Goal: Check status: Check status

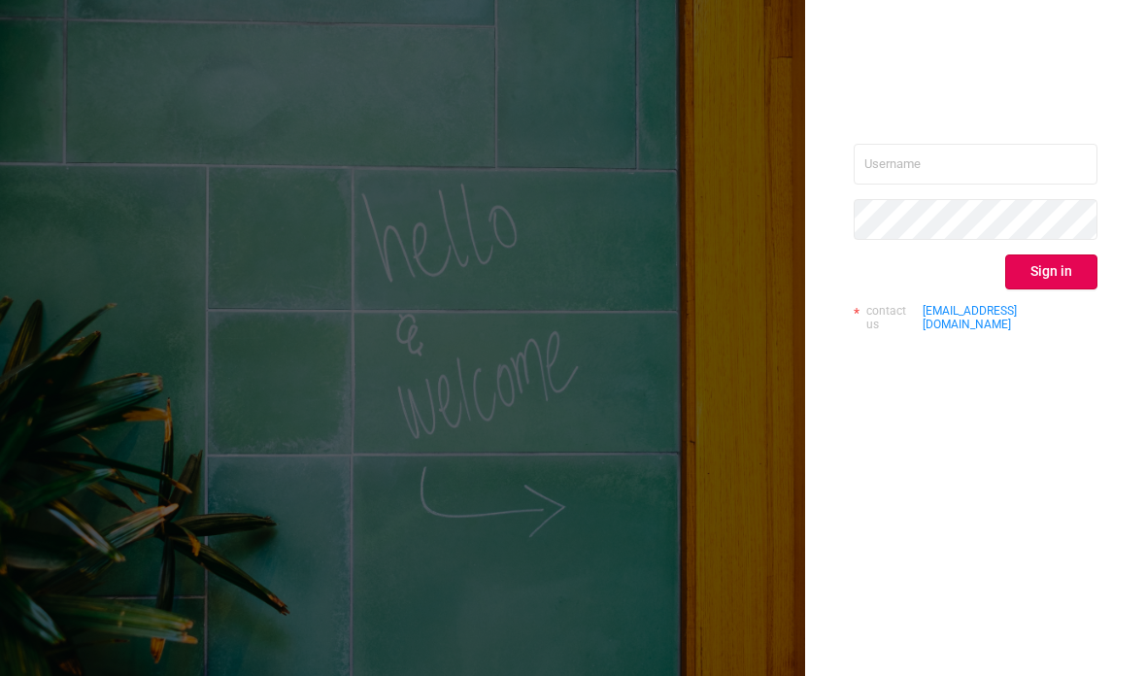
click at [880, 153] on input "text" at bounding box center [976, 164] width 244 height 41
type input "[PERSON_NAME][EMAIL_ADDRESS][DOMAIN_NAME]"
click at [1042, 268] on button "Sign in" at bounding box center [1052, 272] width 92 height 35
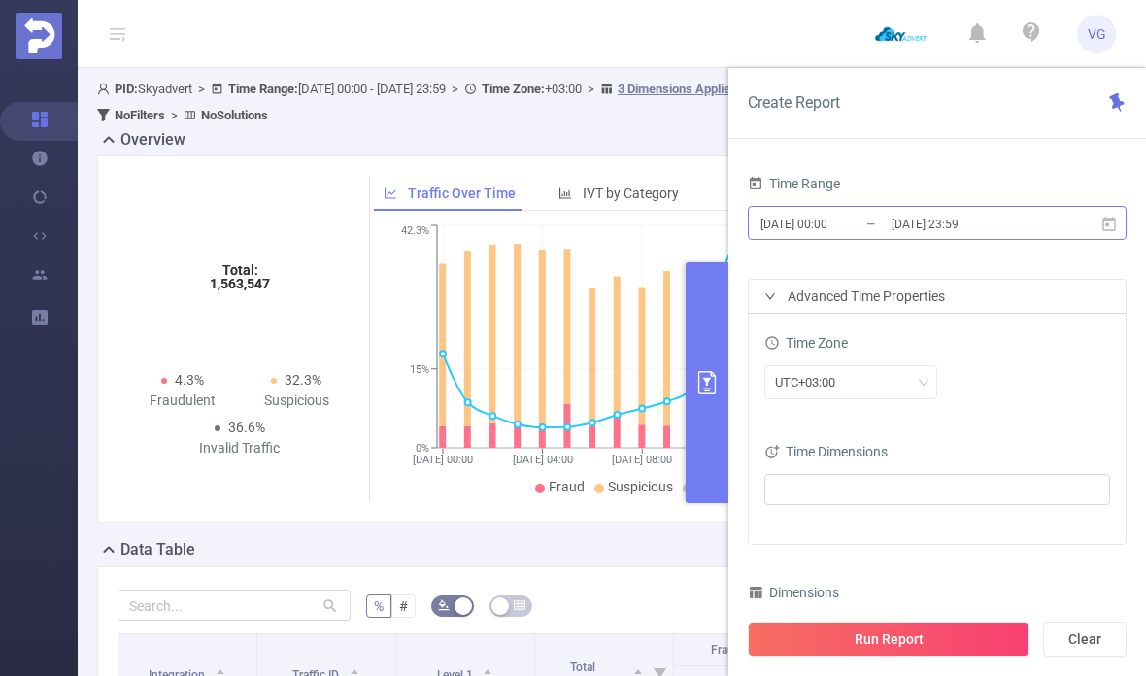
click at [1030, 226] on input "[DATE] 23:59" at bounding box center [968, 224] width 157 height 26
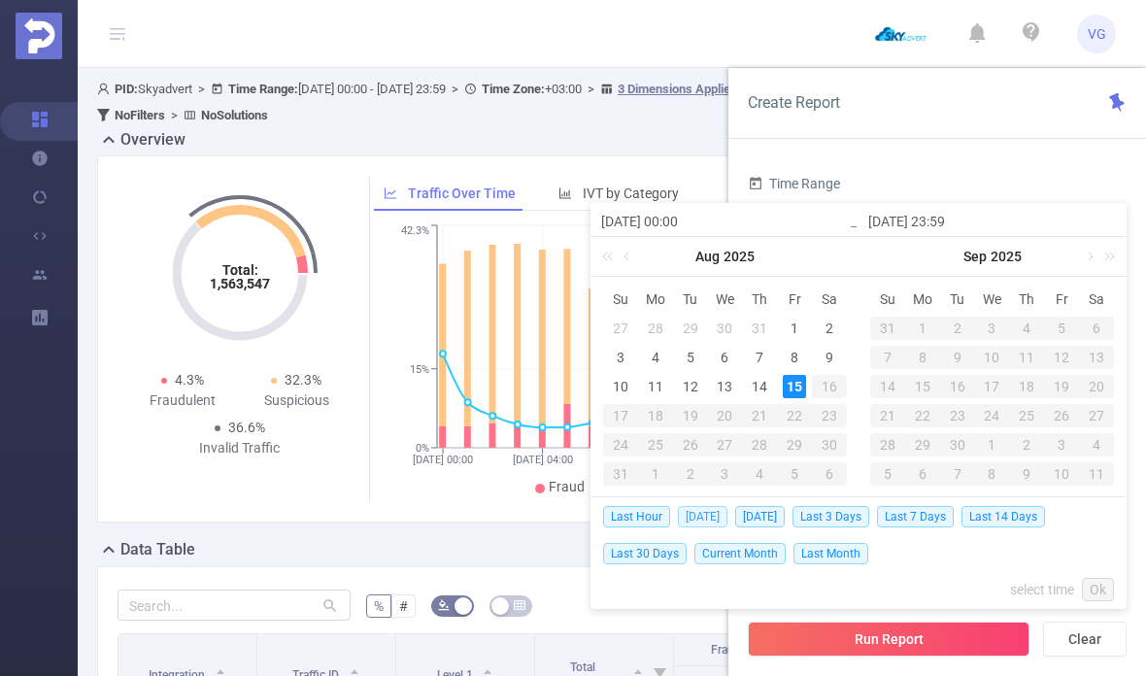
click at [710, 511] on span "[DATE]" at bounding box center [703, 516] width 50 height 21
type input "[DATE] 00:00"
type input "[DATE] 23:59"
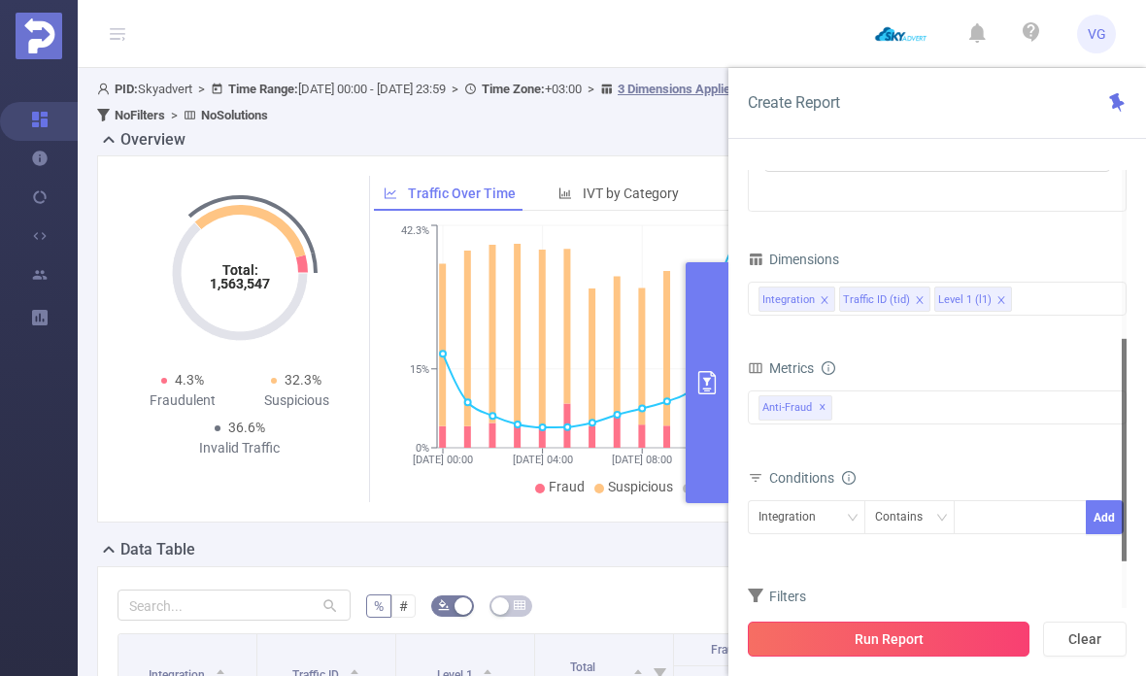
click at [964, 636] on button "Run Report" at bounding box center [889, 639] width 282 height 35
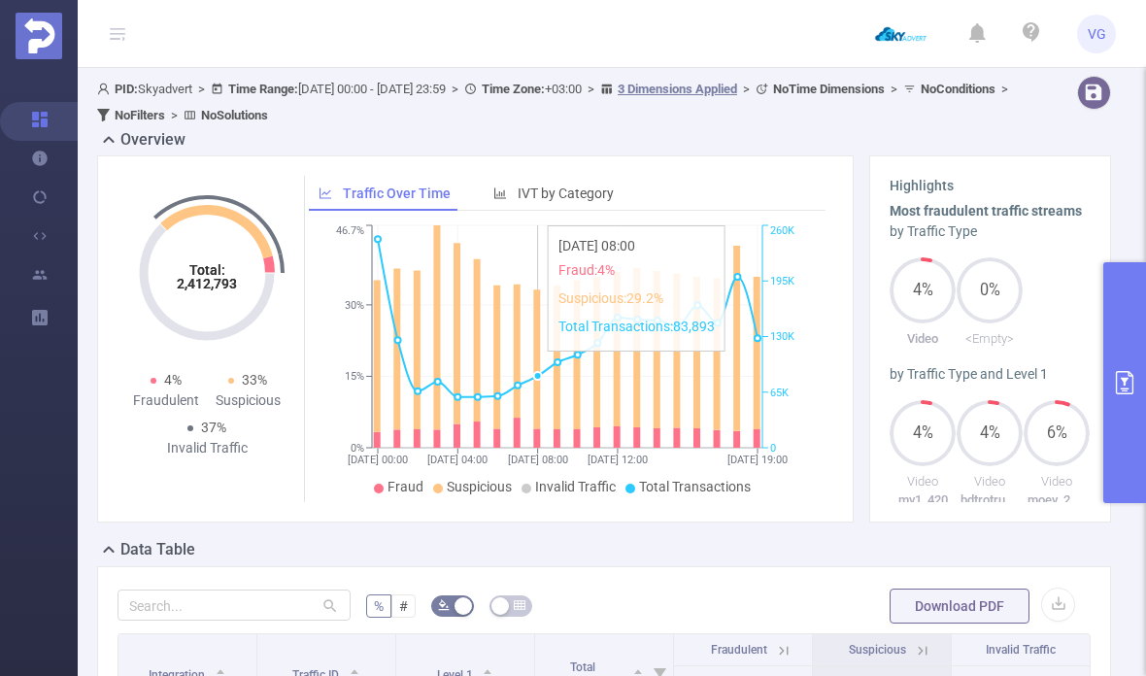
click at [546, 322] on icon "[DATE] 00:00 [DATE] 04:00 [DATE] 08:00 [DATE] 12:00 [DATE] 19:00 0% 15% 30% 46.…" at bounding box center [567, 362] width 517 height 282
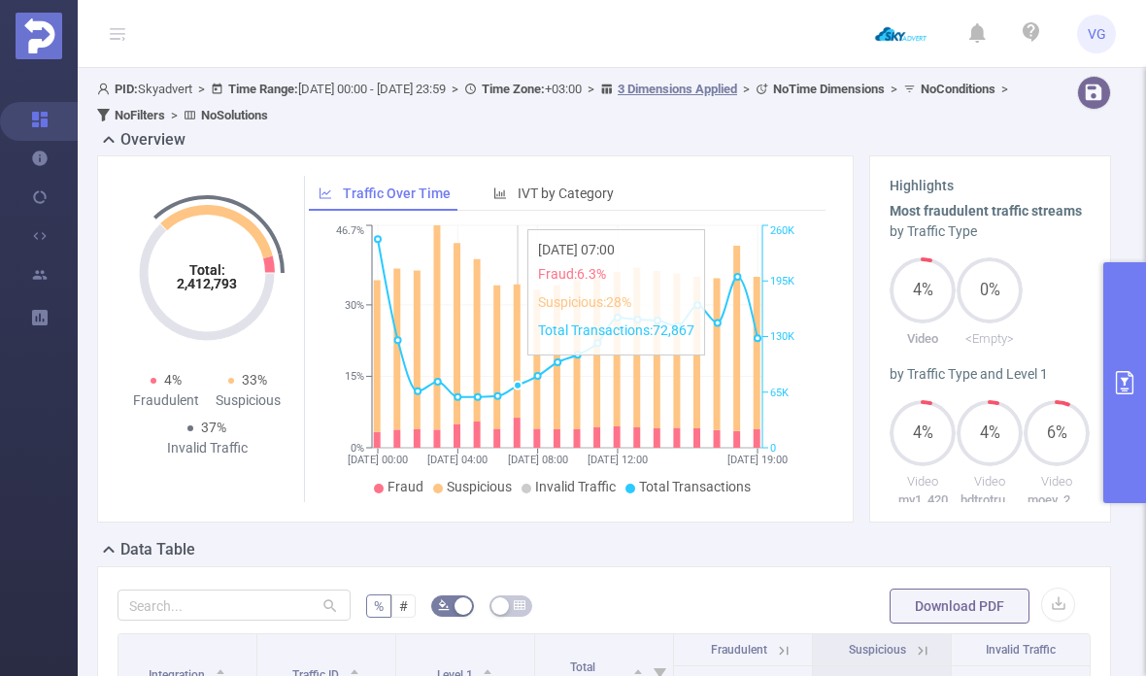
click at [526, 365] on icon "[DATE] 00:00 [DATE] 04:00 [DATE] 08:00 [DATE] 12:00 [DATE] 19:00 0% 15% 30% 46.…" at bounding box center [567, 362] width 517 height 282
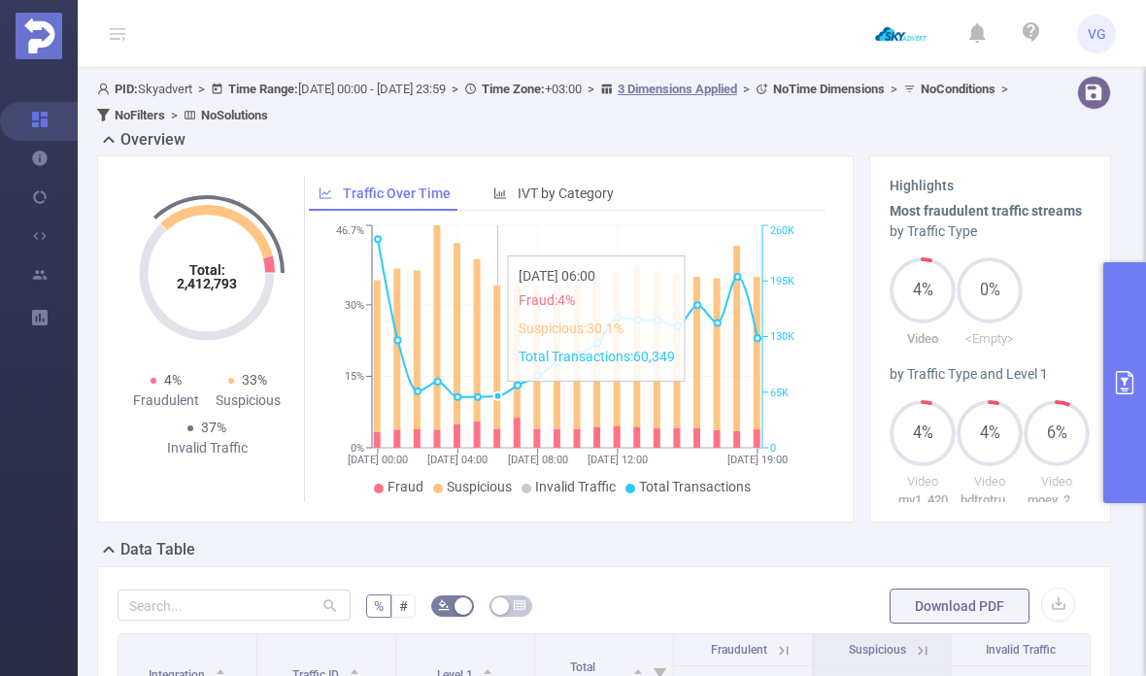
click at [500, 392] on icon at bounding box center [497, 358] width 7 height 144
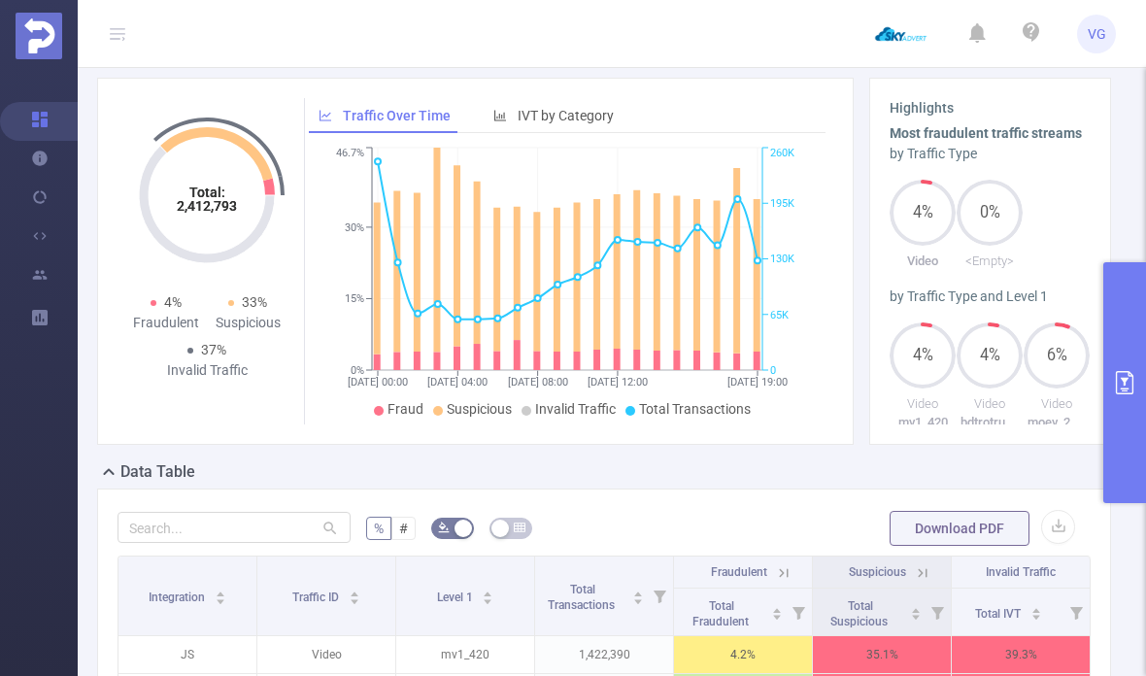
scroll to position [86, 0]
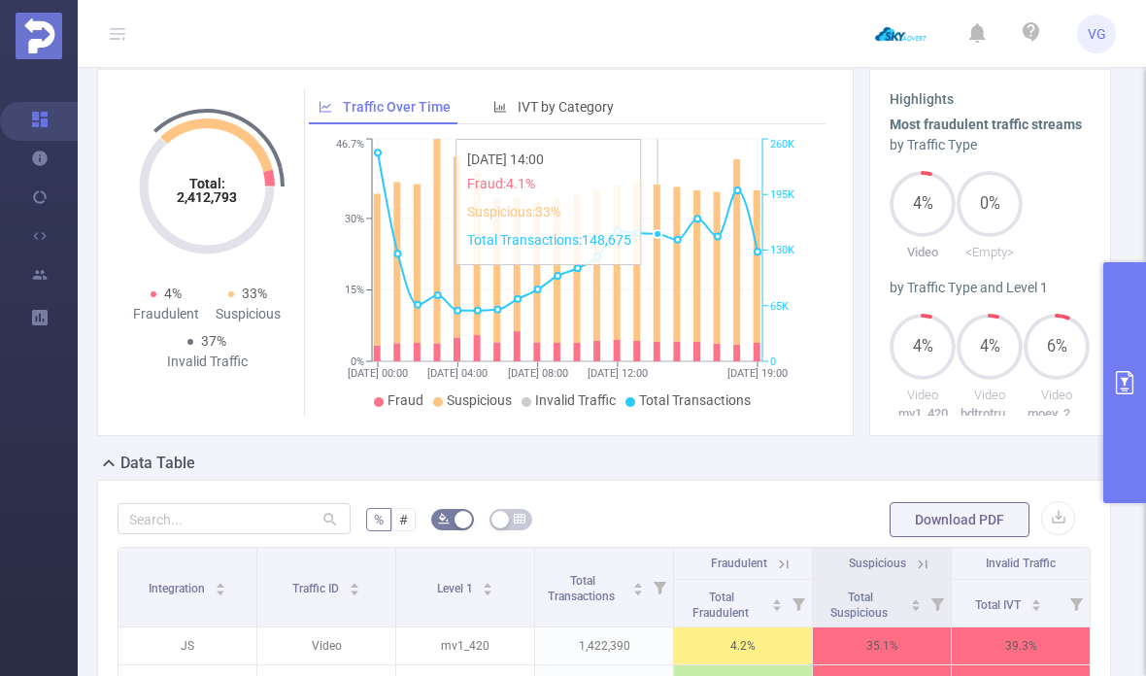
click at [650, 271] on icon "[DATE] 00:00 [DATE] 04:00 [DATE] 08:00 [DATE] 12:00 [DATE] 19:00 0% 15% 30% 46.…" at bounding box center [567, 275] width 517 height 282
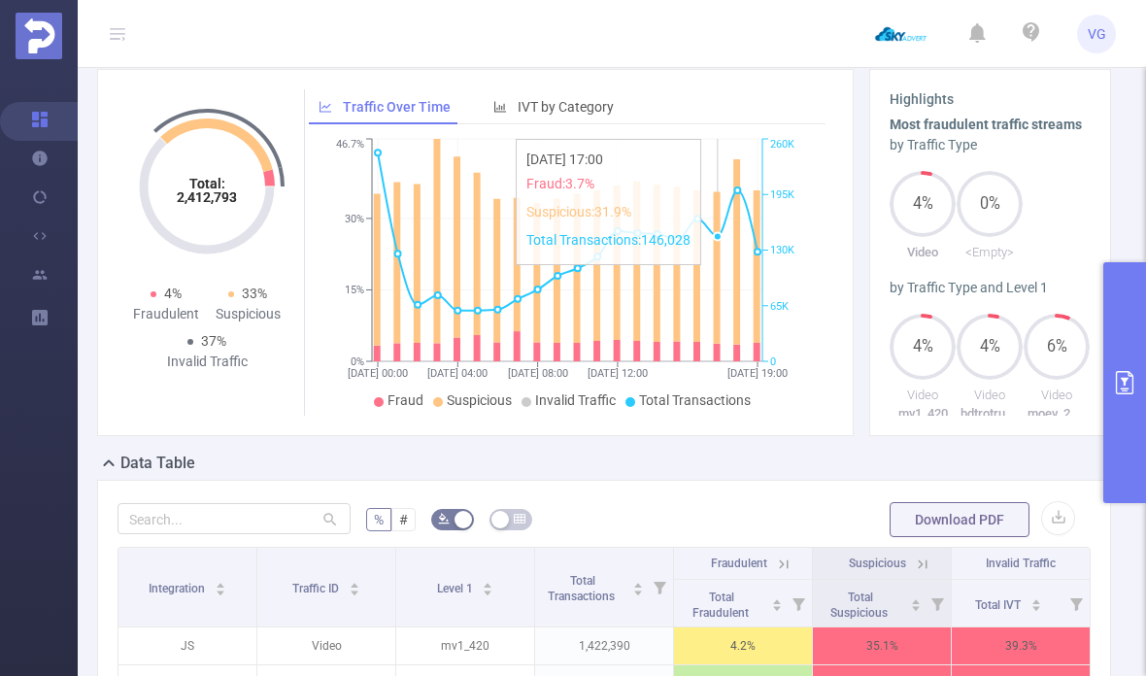
click at [726, 254] on icon "[DATE] 00:00 [DATE] 04:00 [DATE] 08:00 [DATE] 12:00 [DATE] 19:00 0% 15% 30% 46.…" at bounding box center [567, 275] width 517 height 282
click at [752, 264] on icon "[DATE] 00:00 [DATE] 04:00 [DATE] 08:00 [DATE] 12:00 [DATE] 19:00 0% 15% 30% 46.…" at bounding box center [567, 275] width 517 height 282
click at [761, 267] on icon "[DATE] 00:00 [DATE] 04:00 [DATE] 08:00 [DATE] 12:00 [DATE] 19:00 0% 15% 30% 46.…" at bounding box center [567, 275] width 517 height 282
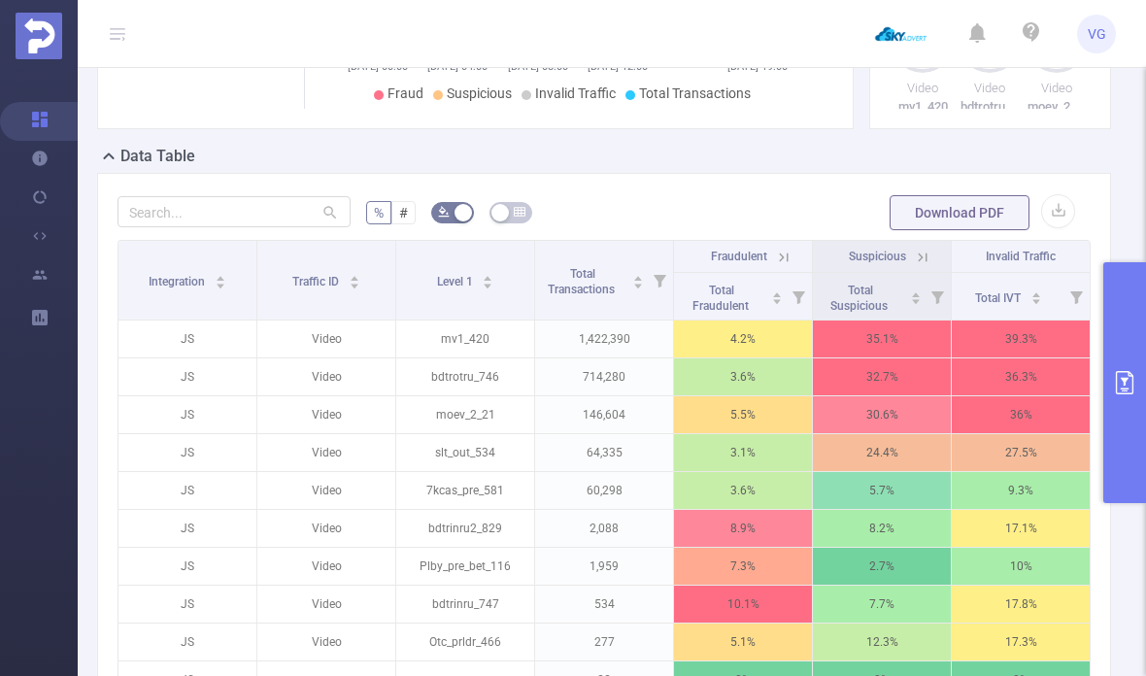
scroll to position [395, 0]
